Goal: Navigation & Orientation: Understand site structure

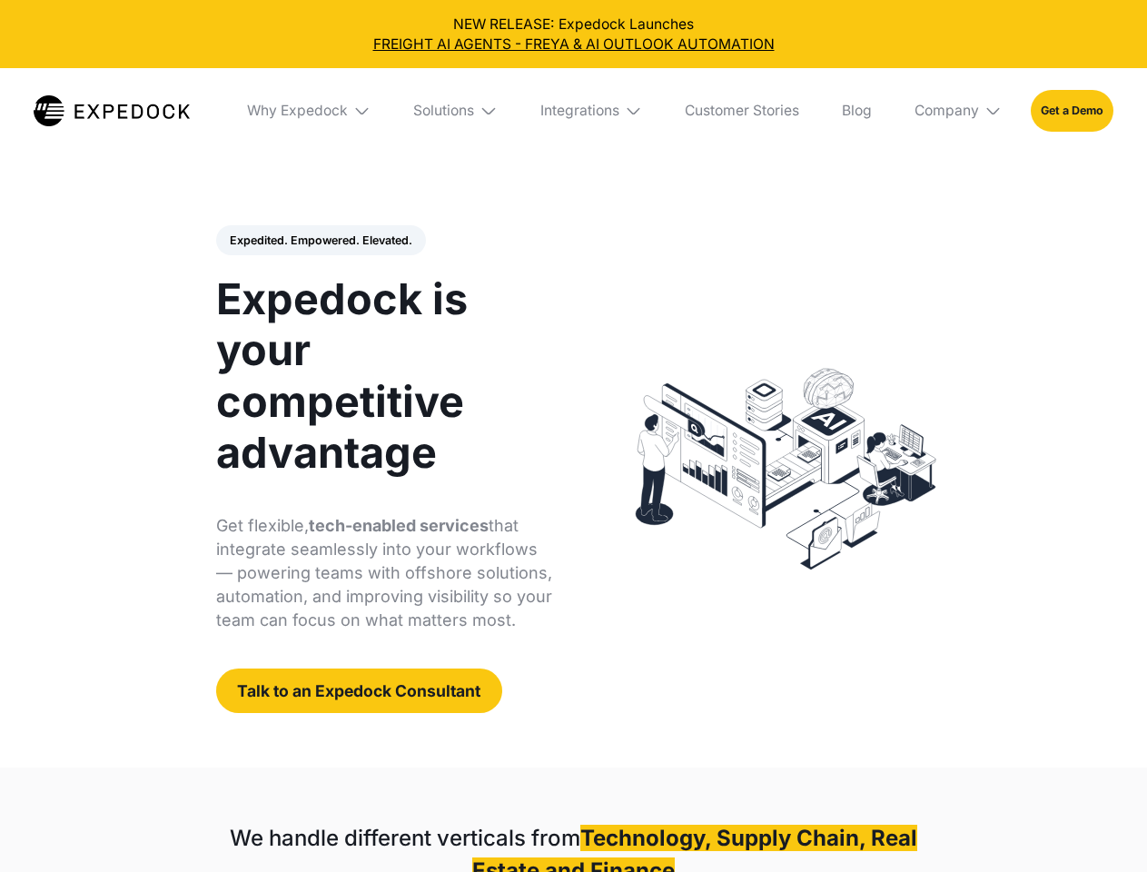
select select
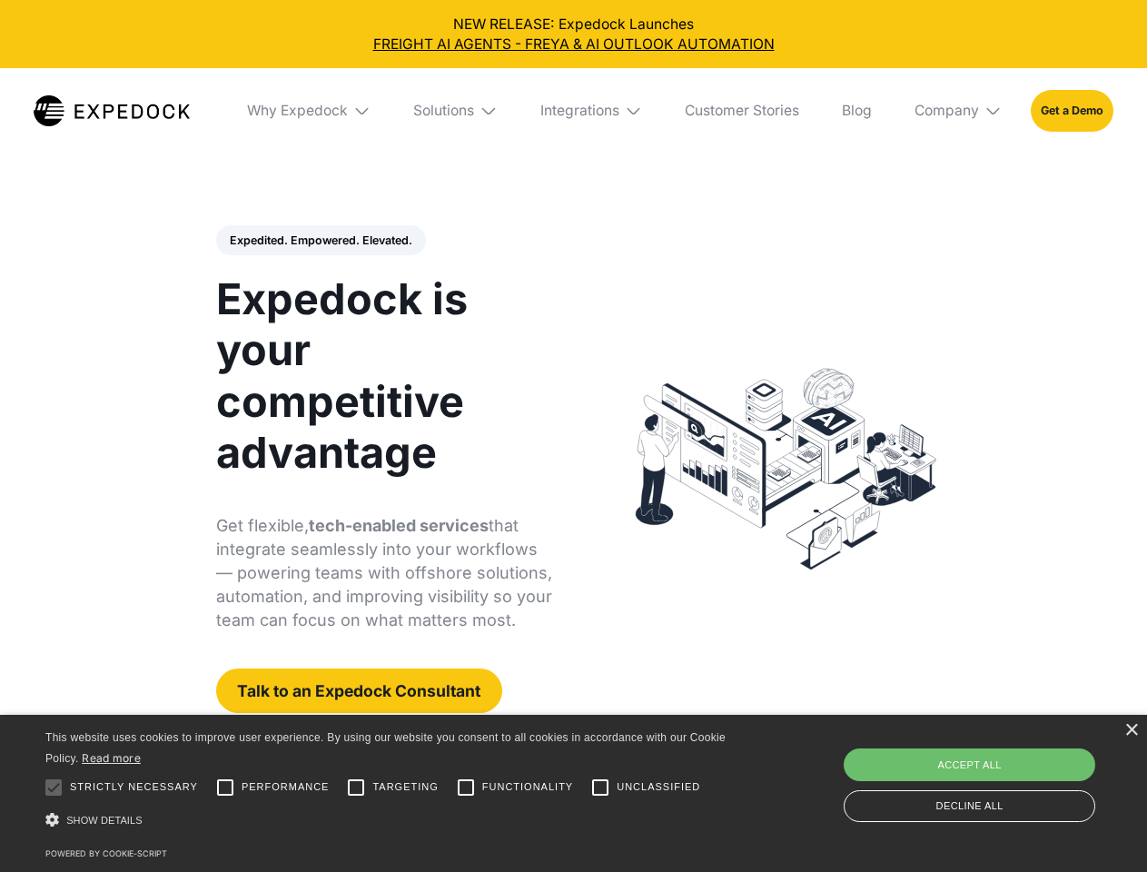
click at [573, 111] on div "Integrations" at bounding box center [579, 111] width 79 height 18
click at [310, 111] on div "Why Expedock" at bounding box center [297, 111] width 101 height 18
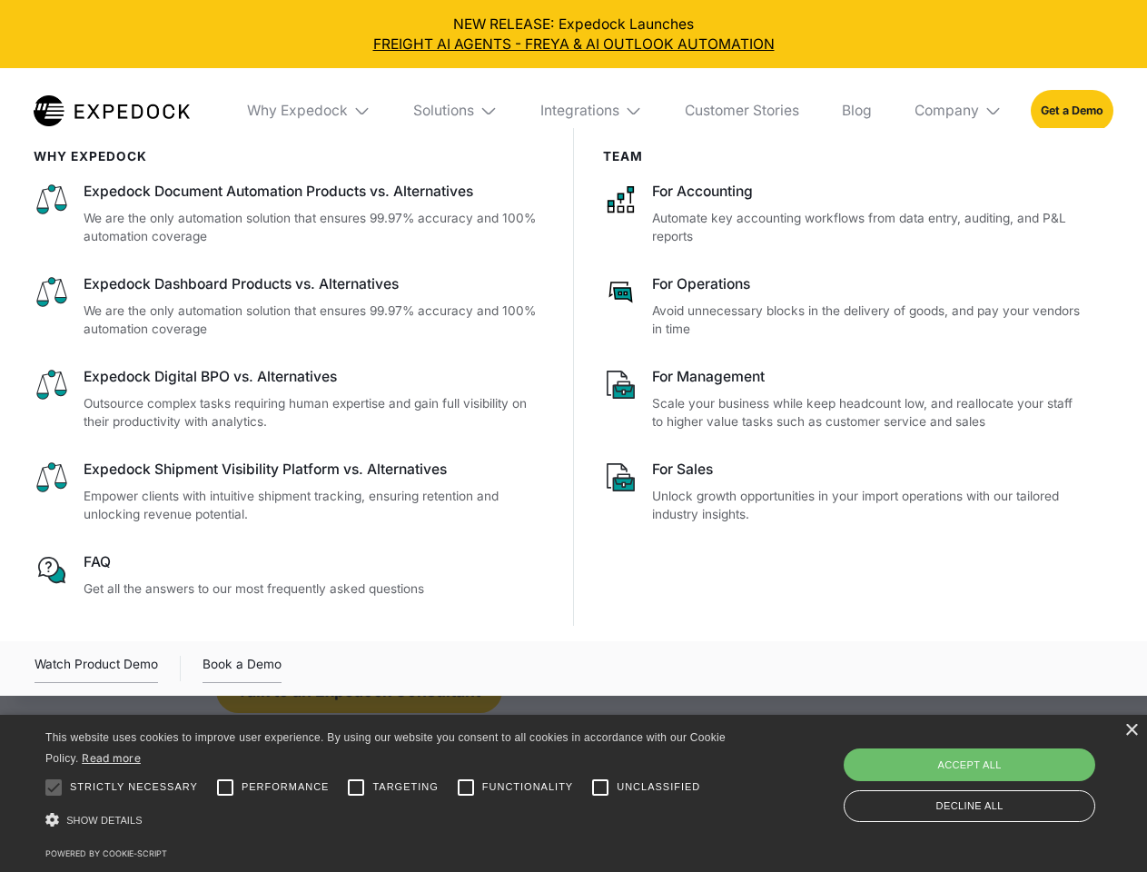
click at [457, 111] on div "Solutions" at bounding box center [443, 111] width 61 height 18
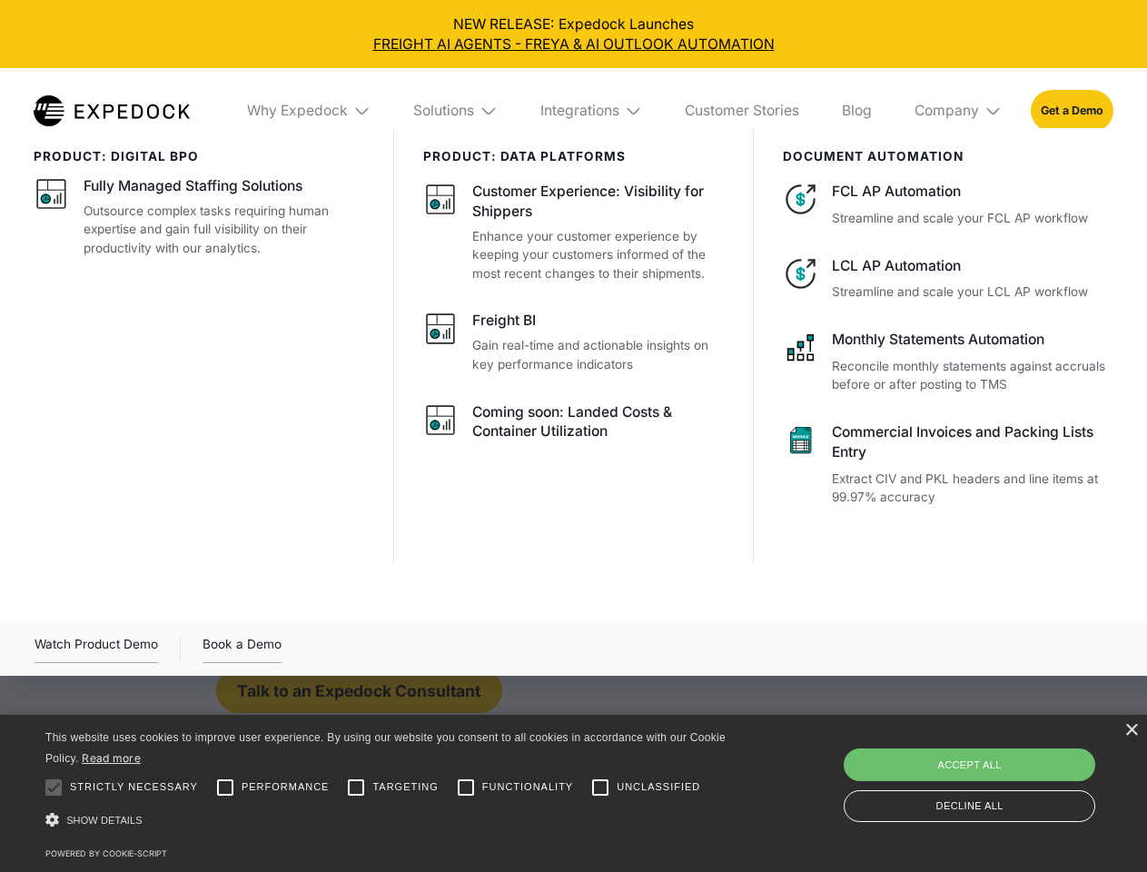
click at [592, 111] on div "Integrations" at bounding box center [579, 111] width 79 height 18
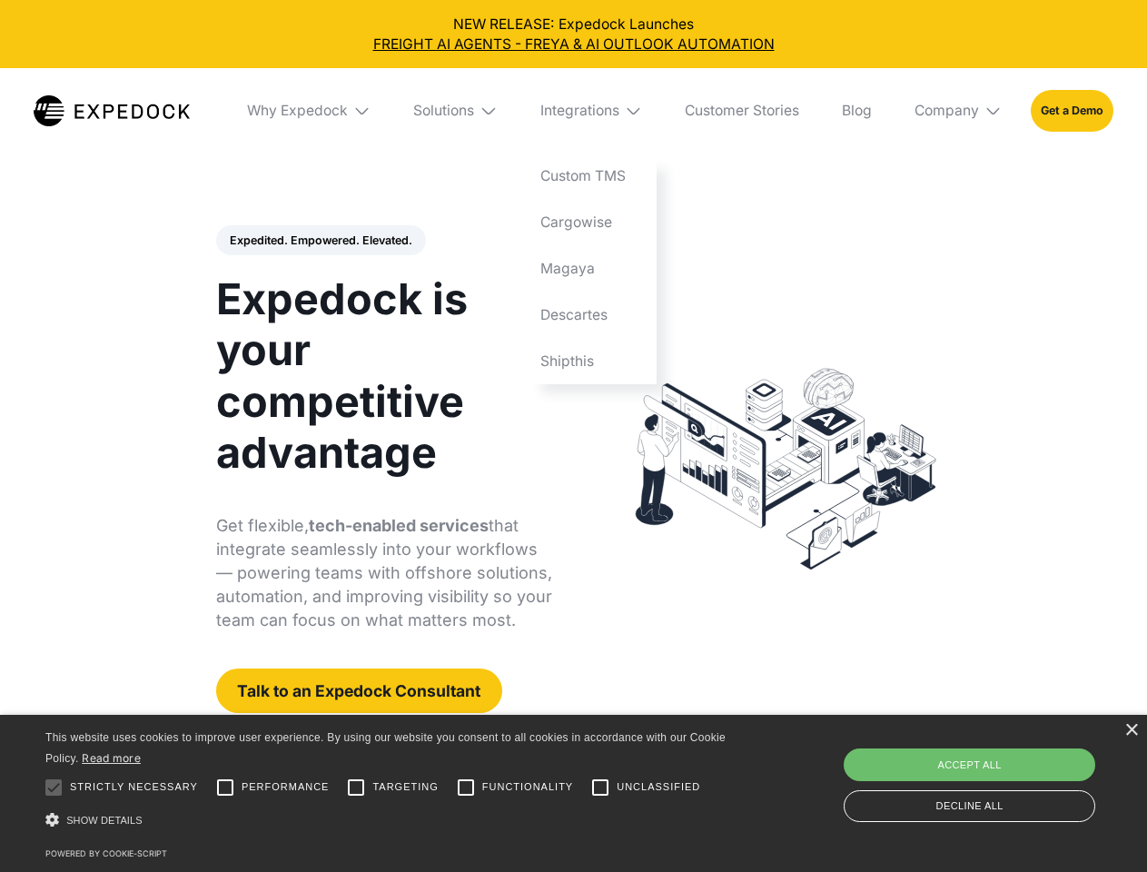
click at [959, 111] on div "Company" at bounding box center [947, 111] width 64 height 18
click at [320, 241] on div "Expedited. Empowered. Elevated. Automate Freight Document Extraction at 99.97% …" at bounding box center [384, 469] width 337 height 489
click at [54, 788] on div at bounding box center [53, 787] width 36 height 36
click at [225, 788] on input "Performance" at bounding box center [225, 787] width 36 height 36
checkbox input "true"
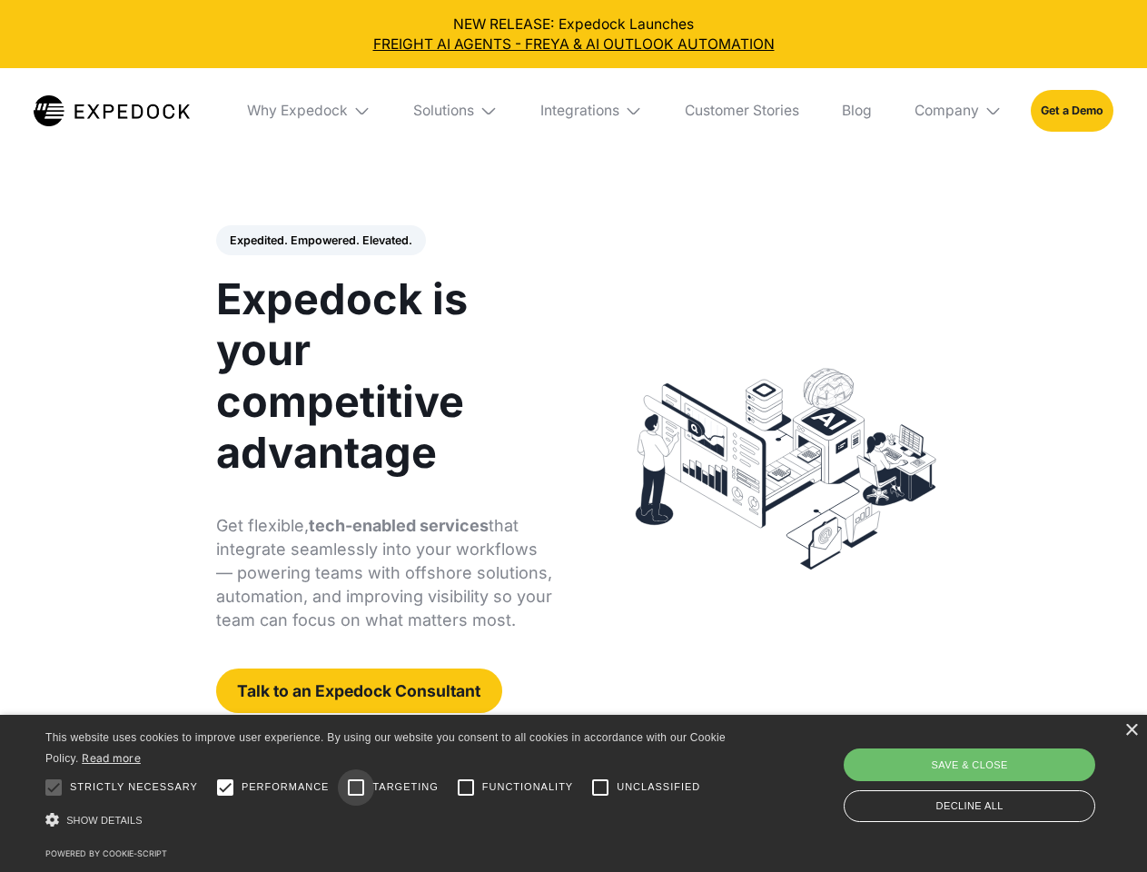
click at [356, 788] on input "Targeting" at bounding box center [356, 787] width 36 height 36
checkbox input "true"
click at [466, 788] on input "Functionality" at bounding box center [466, 787] width 36 height 36
checkbox input "true"
